Goal: Find specific page/section: Find specific page/section

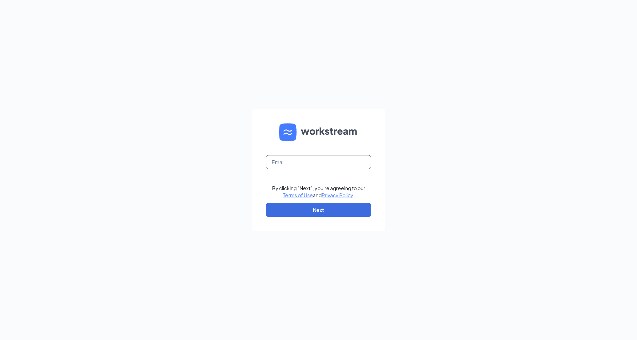
drag, startPoint x: 289, startPoint y: 161, endPoint x: 297, endPoint y: 179, distance: 19.9
click at [289, 161] on input "text" at bounding box center [318, 162] width 105 height 14
type input "[EMAIL_ADDRESS][DOMAIN_NAME]"
click at [307, 214] on button "Next" at bounding box center [318, 210] width 105 height 14
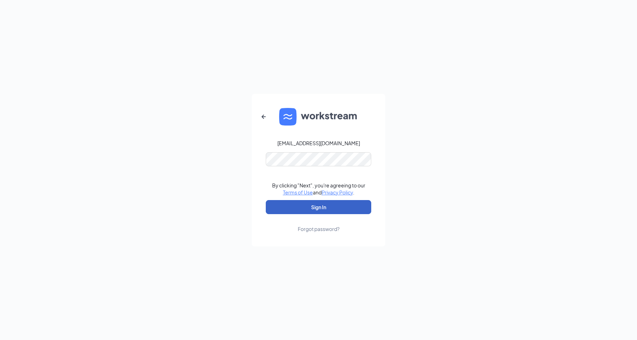
click at [303, 207] on button "Sign In" at bounding box center [318, 207] width 105 height 14
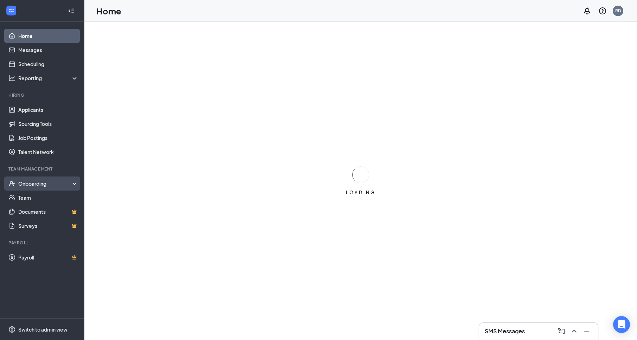
click at [27, 182] on div "Onboarding" at bounding box center [45, 183] width 54 height 7
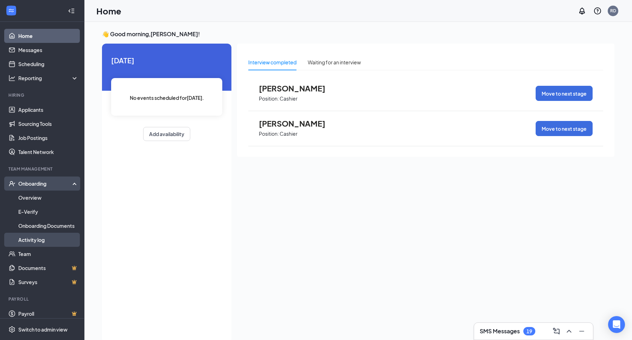
click at [27, 240] on link "Activity log" at bounding box center [48, 240] width 60 height 14
